Goal: Book appointment/travel/reservation

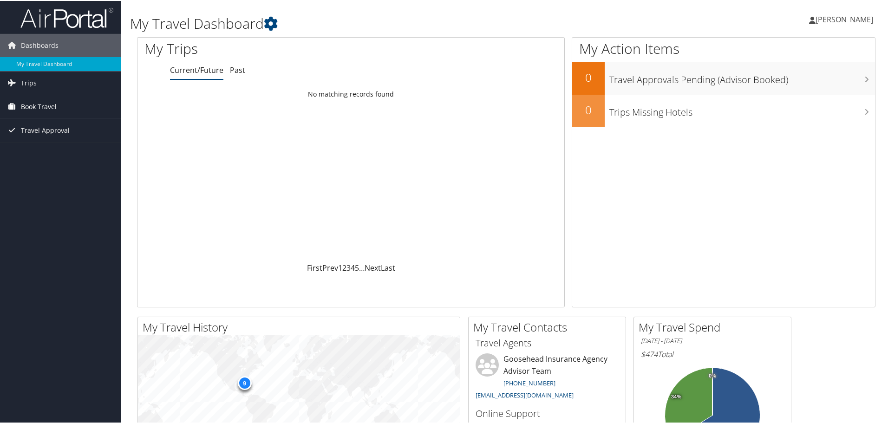
click at [21, 113] on span "Book Travel" at bounding box center [39, 105] width 36 height 23
click at [36, 155] on link "Book/Manage Online Trips" at bounding box center [60, 152] width 121 height 14
click at [71, 149] on link "Book/Manage Online Trips" at bounding box center [60, 152] width 121 height 14
click at [79, 151] on link "Book/Manage Online Trips" at bounding box center [60, 152] width 121 height 14
